Goal: Complete application form: Complete application form

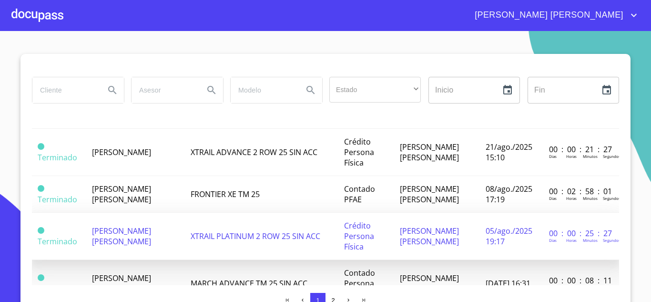
scroll to position [476, 0]
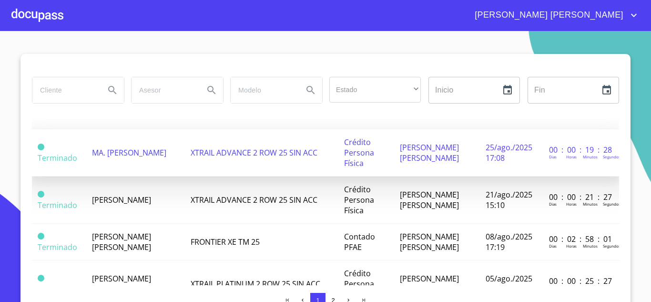
click at [220, 158] on span "XTRAIL ADVANCE 2 ROW 25 SIN ACC" at bounding box center [254, 152] width 127 height 10
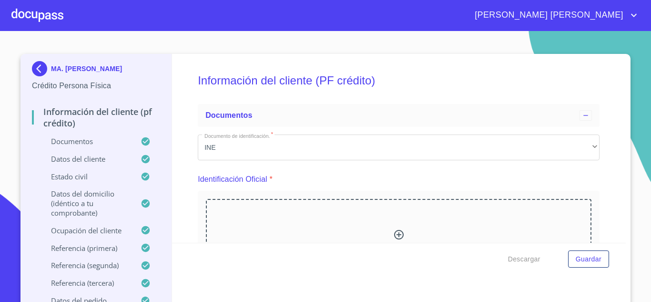
click at [18, 11] on div at bounding box center [37, 15] width 52 height 30
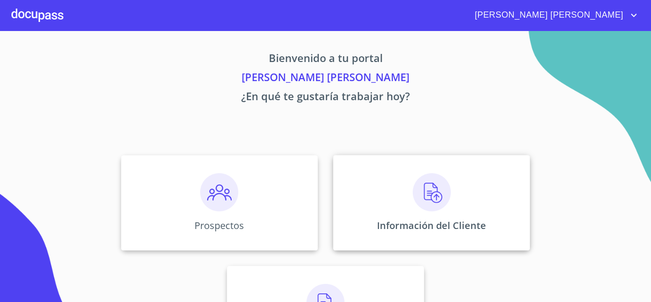
click at [388, 192] on div "Información del Cliente" at bounding box center [431, 202] width 197 height 95
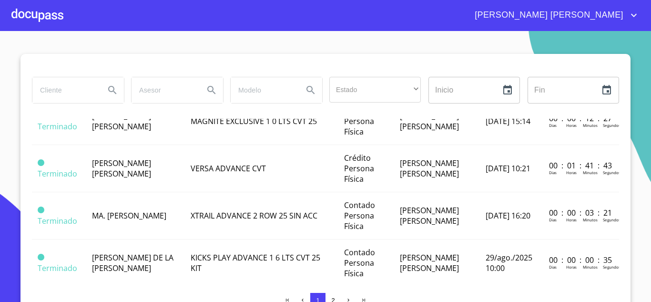
scroll to position [333, 0]
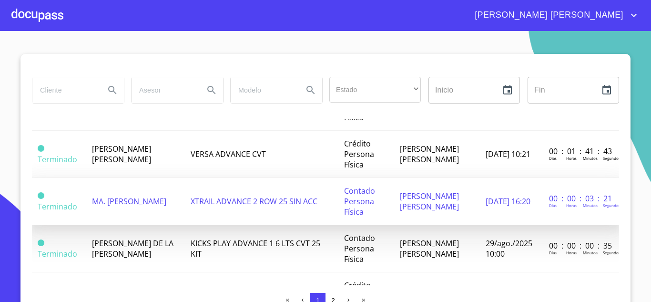
click at [151, 209] on td "MA. [PERSON_NAME]" at bounding box center [135, 201] width 98 height 47
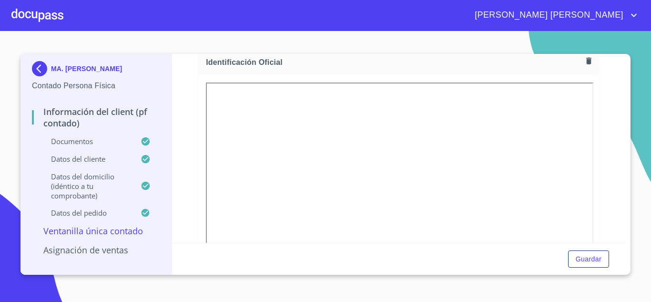
scroll to position [143, 0]
click at [586, 59] on icon "button" at bounding box center [588, 59] width 5 height 7
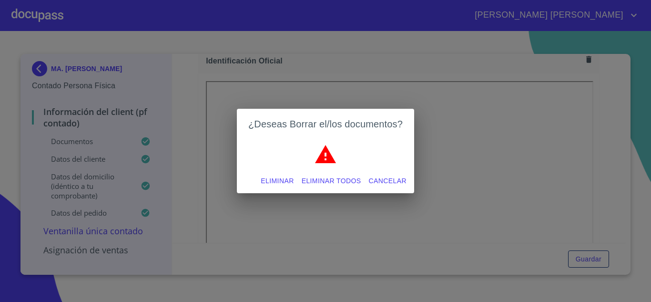
click at [281, 181] on span "Eliminar" at bounding box center [277, 181] width 33 height 12
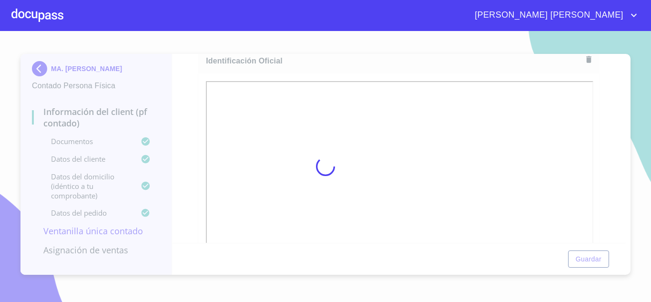
scroll to position [142, 0]
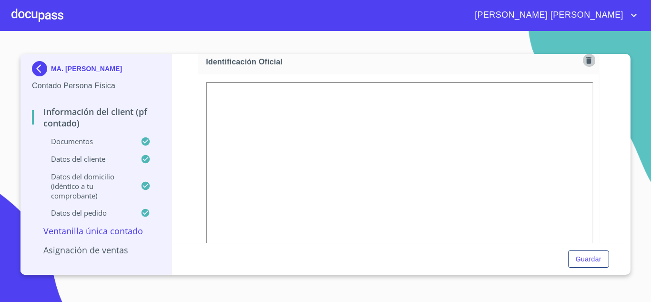
click at [586, 61] on icon "button" at bounding box center [588, 60] width 5 height 7
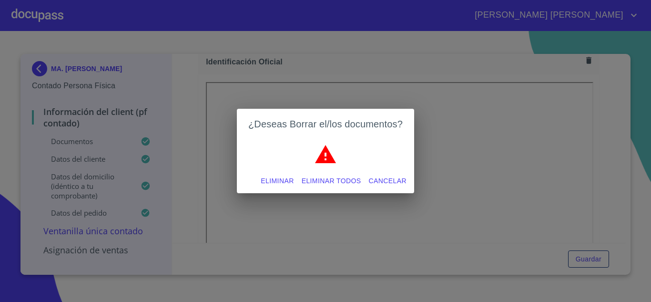
click at [283, 178] on span "Eliminar" at bounding box center [277, 181] width 33 height 12
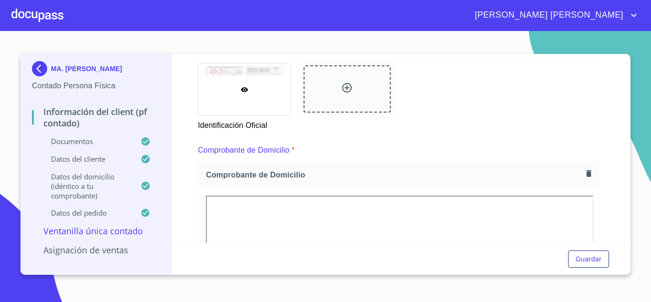
scroll to position [523, 0]
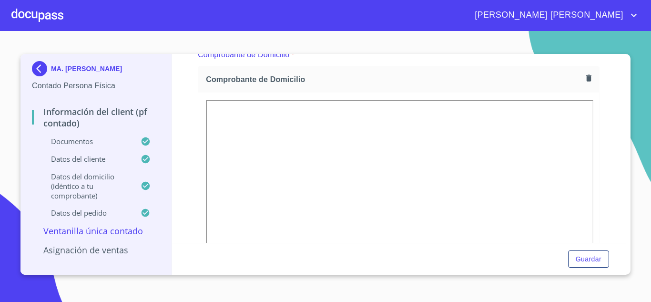
click at [615, 175] on div "Información del Client (PF contado) Documentos Documento de identificación.   *…" at bounding box center [399, 148] width 454 height 189
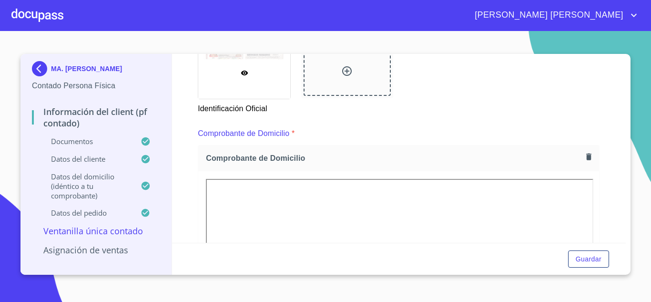
scroll to position [428, 0]
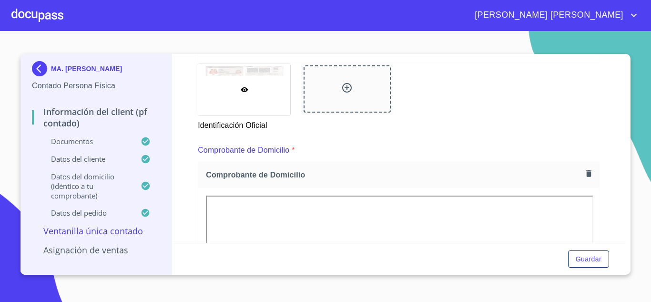
click at [266, 149] on p "Comprobante de Domicilio" at bounding box center [243, 149] width 91 height 11
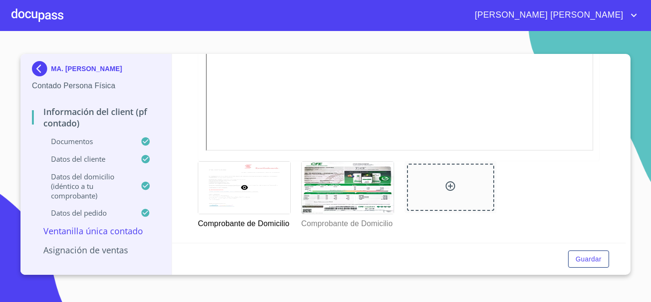
scroll to position [761, 0]
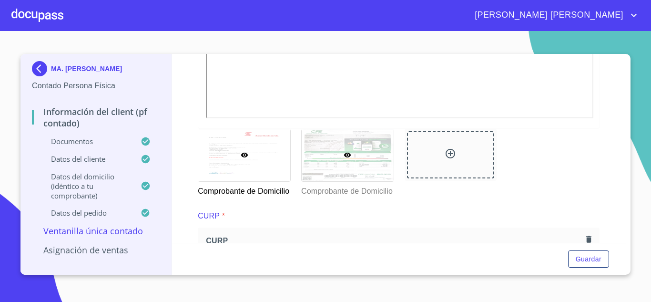
click at [351, 151] on div at bounding box center [348, 155] width 92 height 52
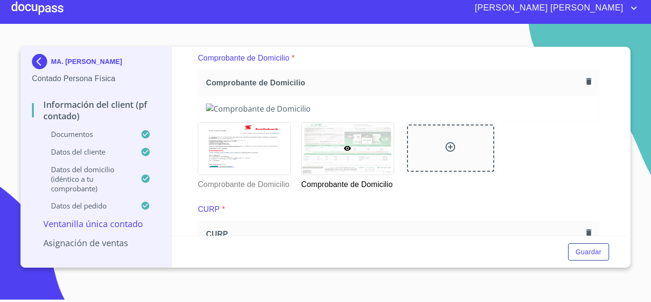
click at [584, 81] on icon "button" at bounding box center [588, 81] width 9 height 9
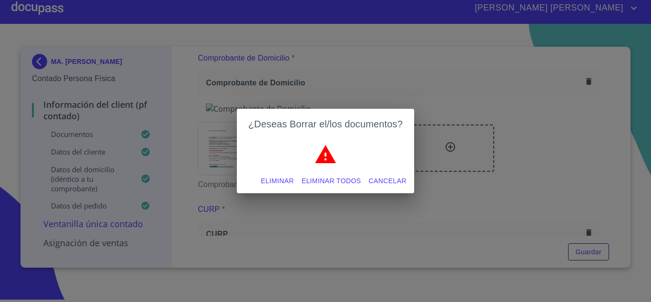
click at [282, 178] on span "Eliminar" at bounding box center [277, 181] width 33 height 12
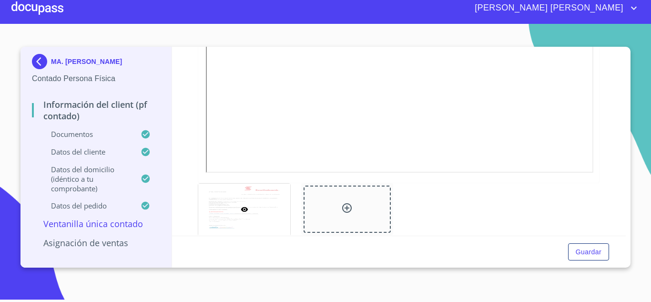
scroll to position [751, 0]
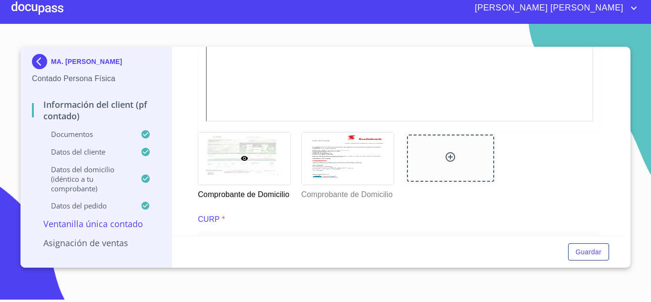
click at [609, 196] on div "Información del Client (PF contado) Documentos Documento de identificación.   *…" at bounding box center [399, 141] width 454 height 189
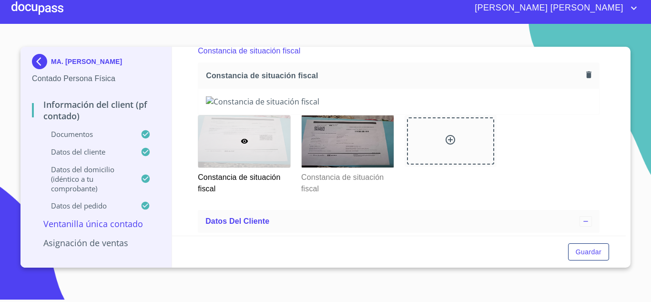
scroll to position [1227, 0]
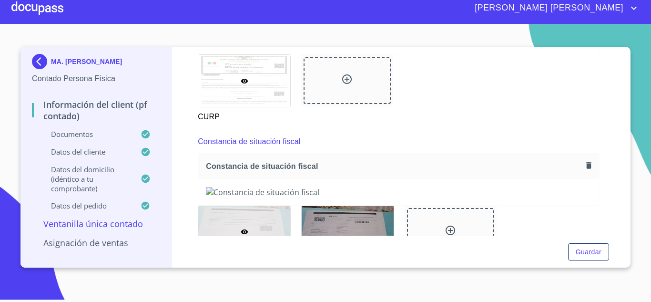
click at [586, 171] on button "button" at bounding box center [588, 165] width 13 height 13
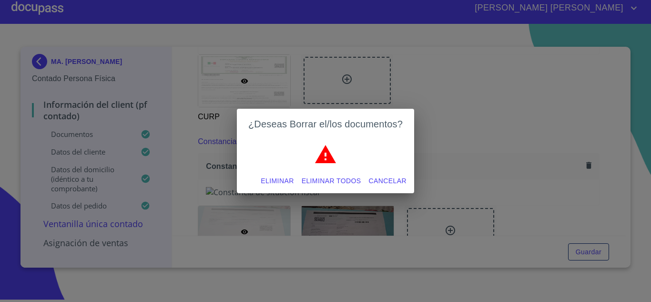
click at [353, 182] on span "Eliminar todos" at bounding box center [332, 181] width 60 height 12
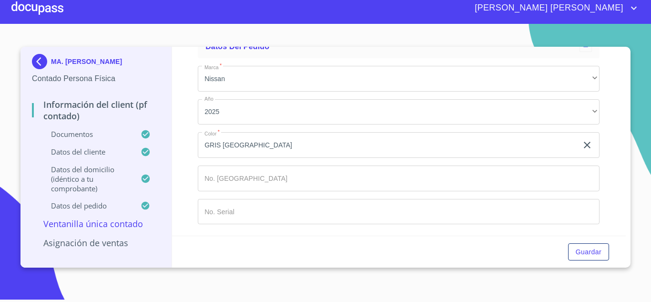
scroll to position [2558, 0]
click at [591, 251] on span "Guardar" at bounding box center [588, 252] width 26 height 12
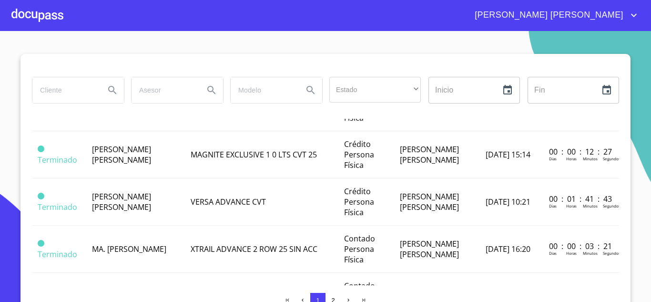
scroll to position [333, 0]
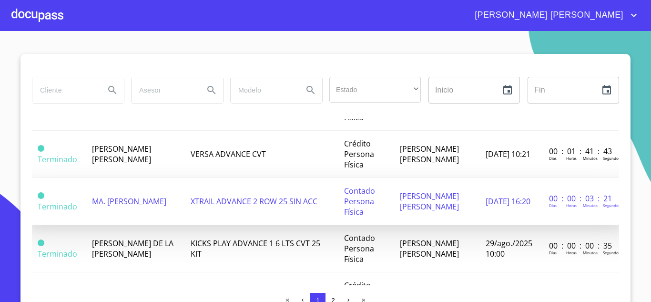
click at [172, 215] on td "MA. [PERSON_NAME]" at bounding box center [135, 201] width 98 height 47
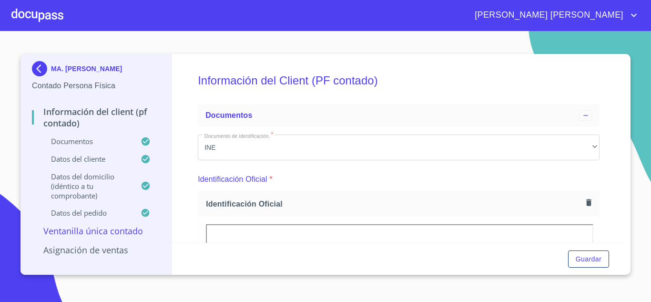
click at [106, 248] on p "Asignación de Ventas" at bounding box center [96, 249] width 128 height 11
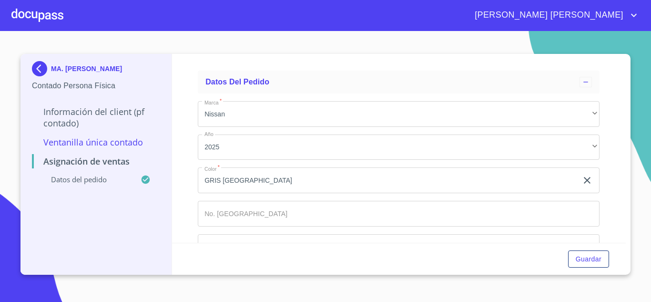
scroll to position [69, 0]
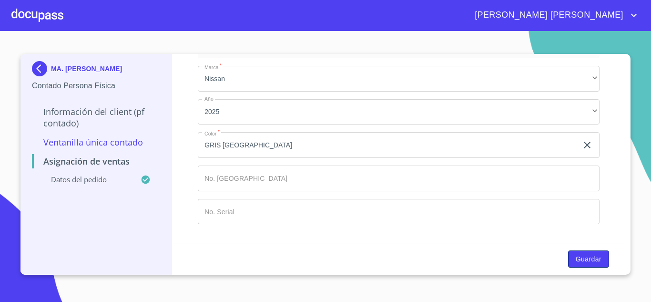
click at [592, 262] on span "Guardar" at bounding box center [588, 259] width 26 height 12
